Goal: Find specific page/section: Find specific page/section

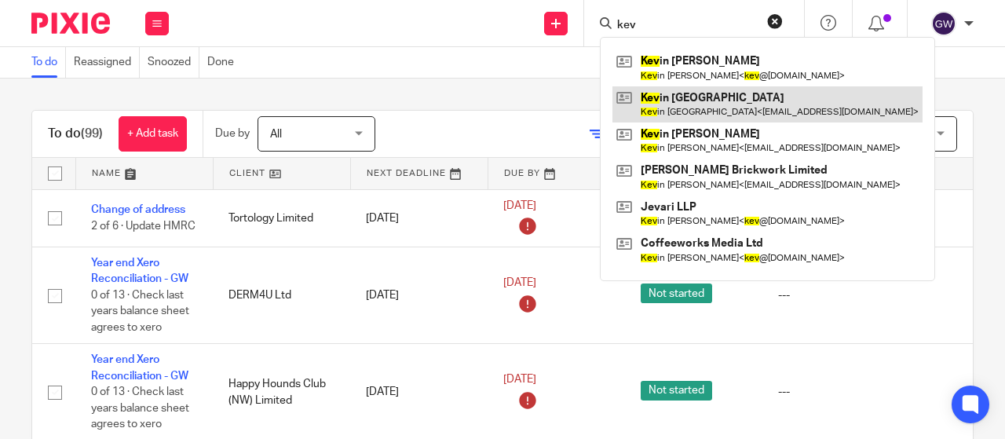
type input "kev"
click at [728, 109] on link at bounding box center [767, 104] width 310 height 36
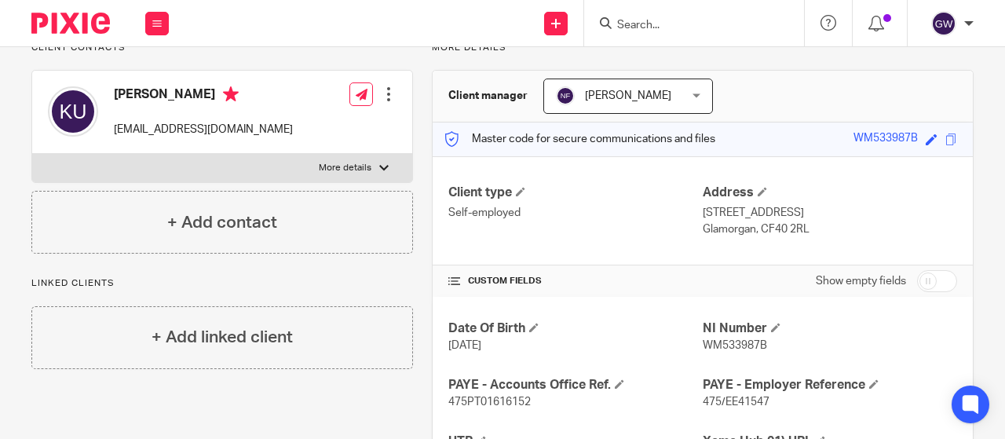
scroll to position [144, 0]
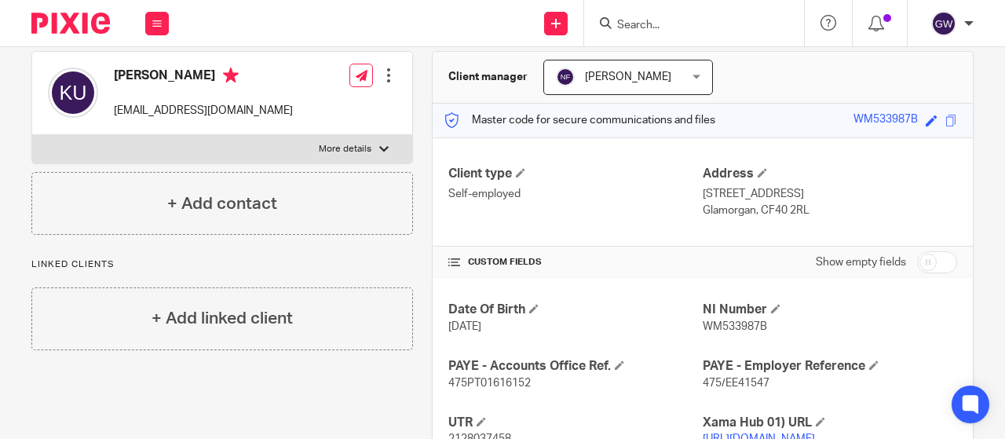
drag, startPoint x: 694, startPoint y: 196, endPoint x: 784, endPoint y: 214, distance: 91.5
click at [784, 214] on div "Address [STREET_ADDRESS] [STREET_ADDRESS]" at bounding box center [830, 192] width 254 height 53
click at [809, 207] on p "Glamorgan, CF40 2RL" at bounding box center [830, 211] width 254 height 16
